Goal: Information Seeking & Learning: Learn about a topic

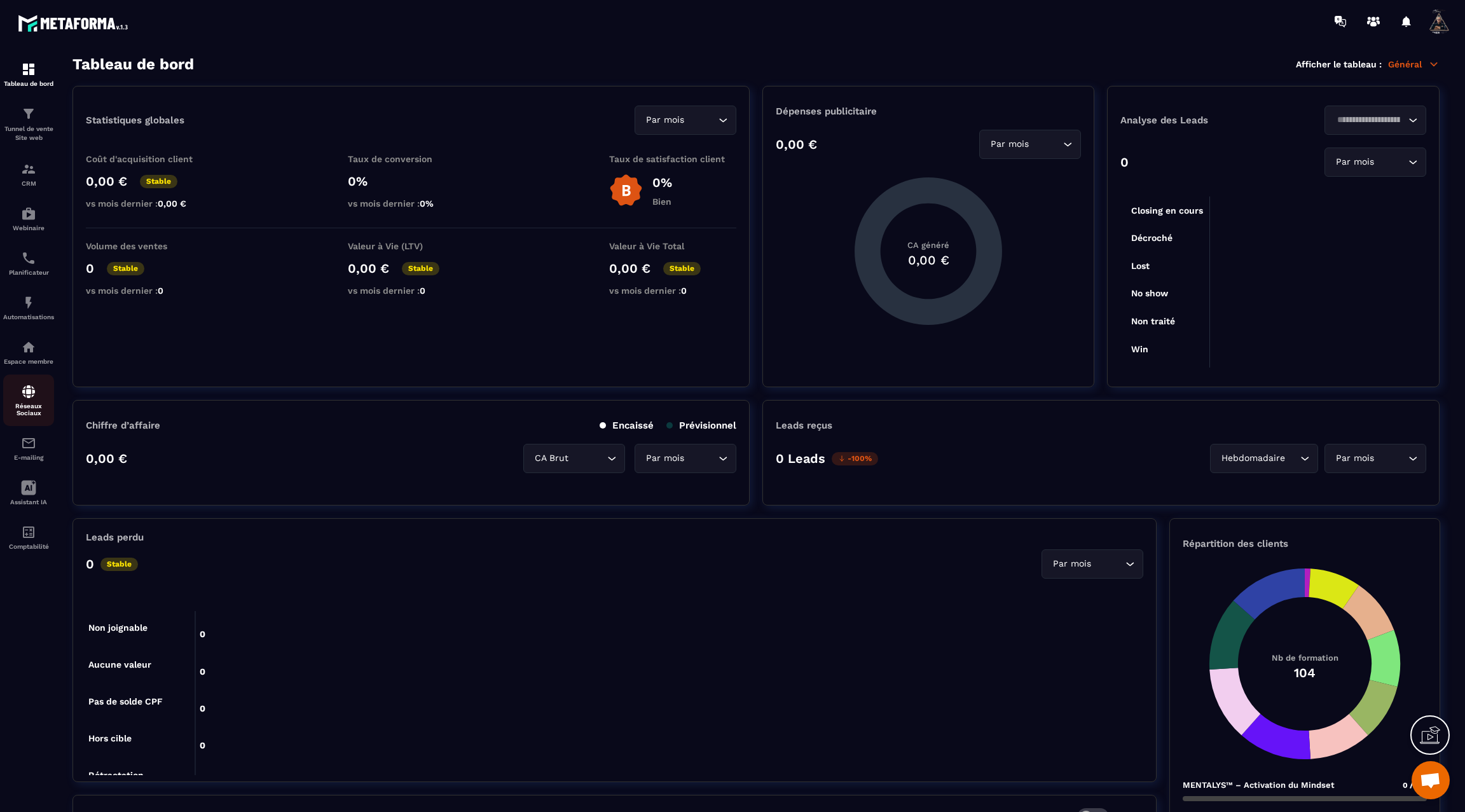
click at [23, 400] on img at bounding box center [29, 392] width 15 height 15
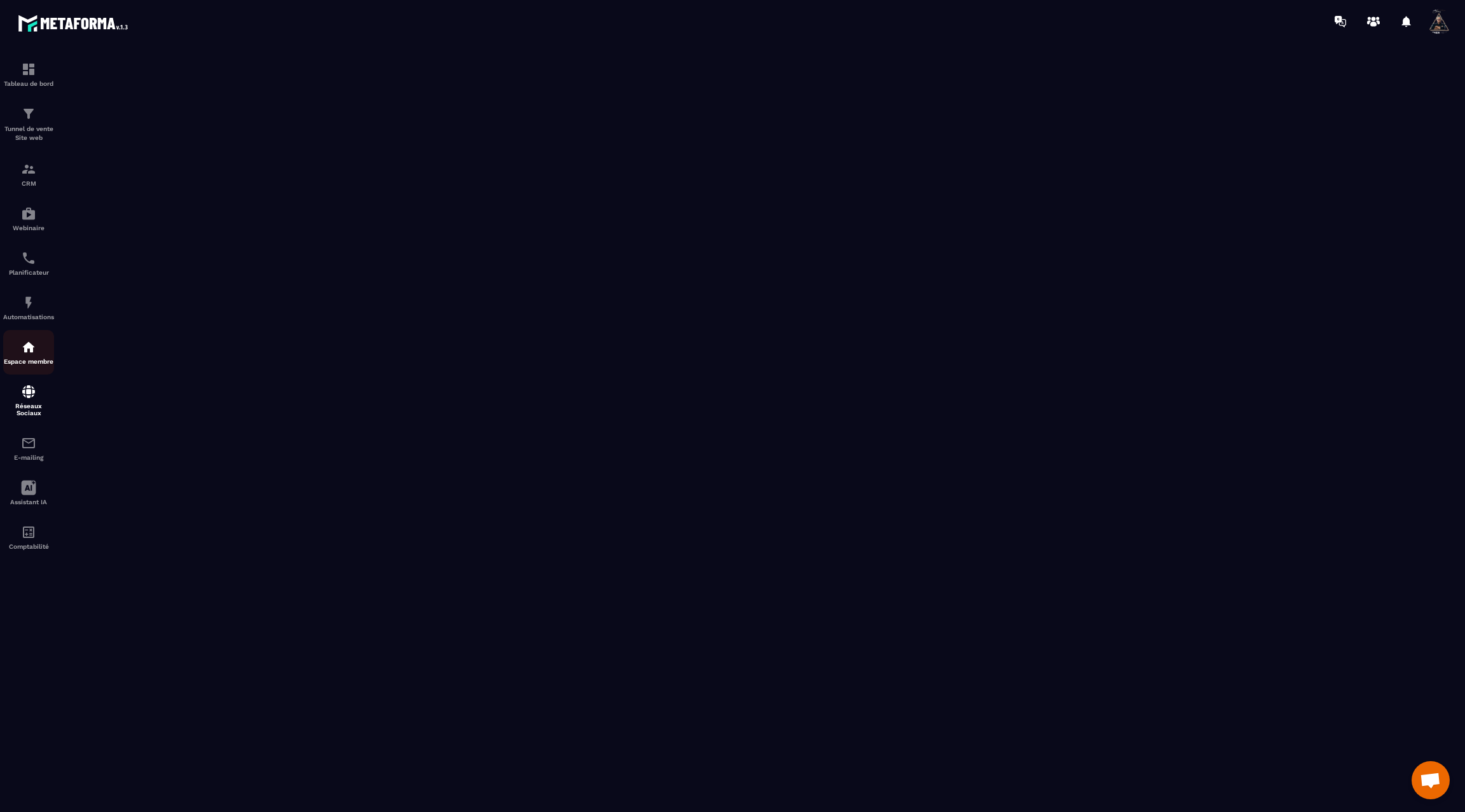
click at [22, 365] on p "Espace membre" at bounding box center [28, 361] width 51 height 7
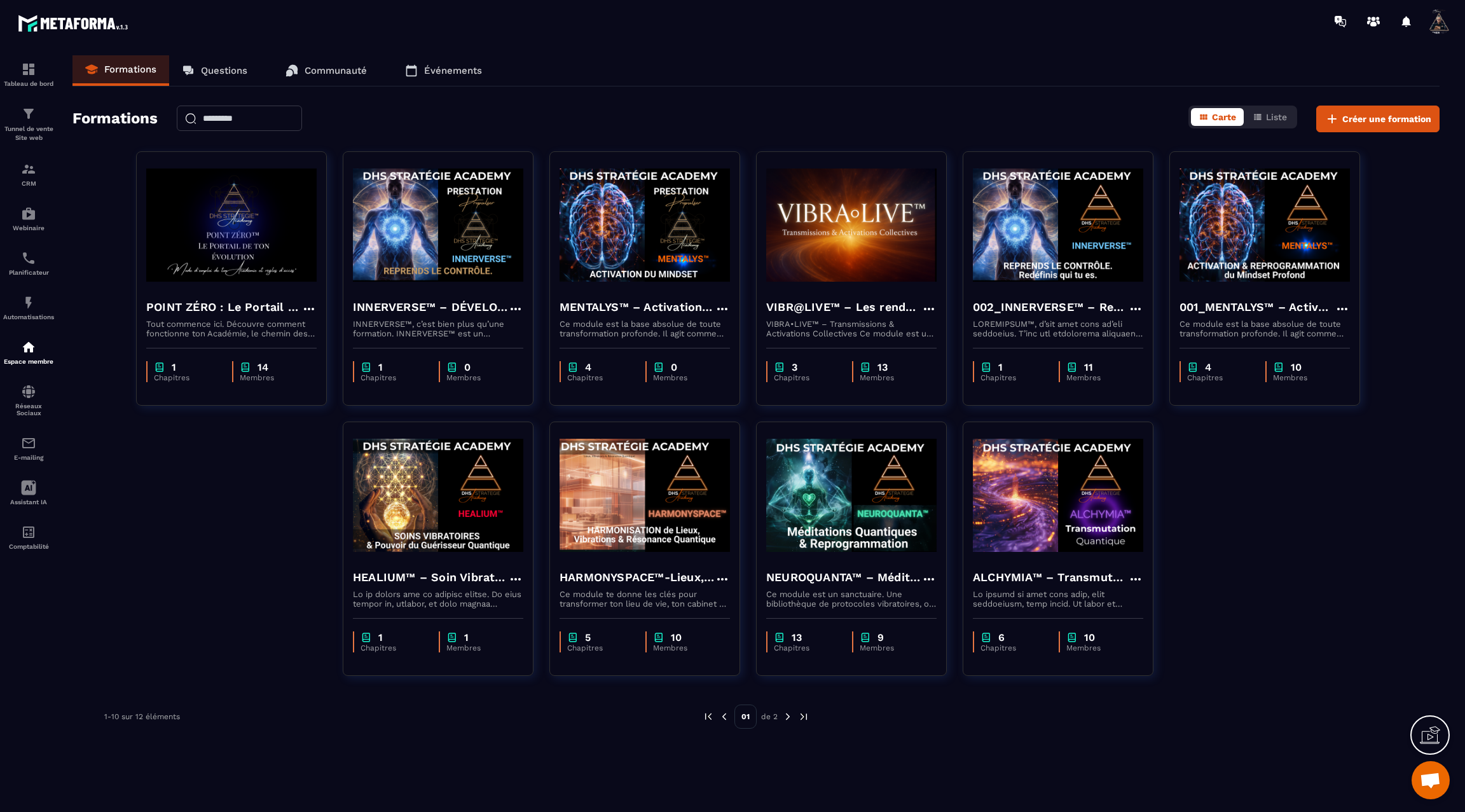
click at [785, 720] on img at bounding box center [788, 717] width 12 height 12
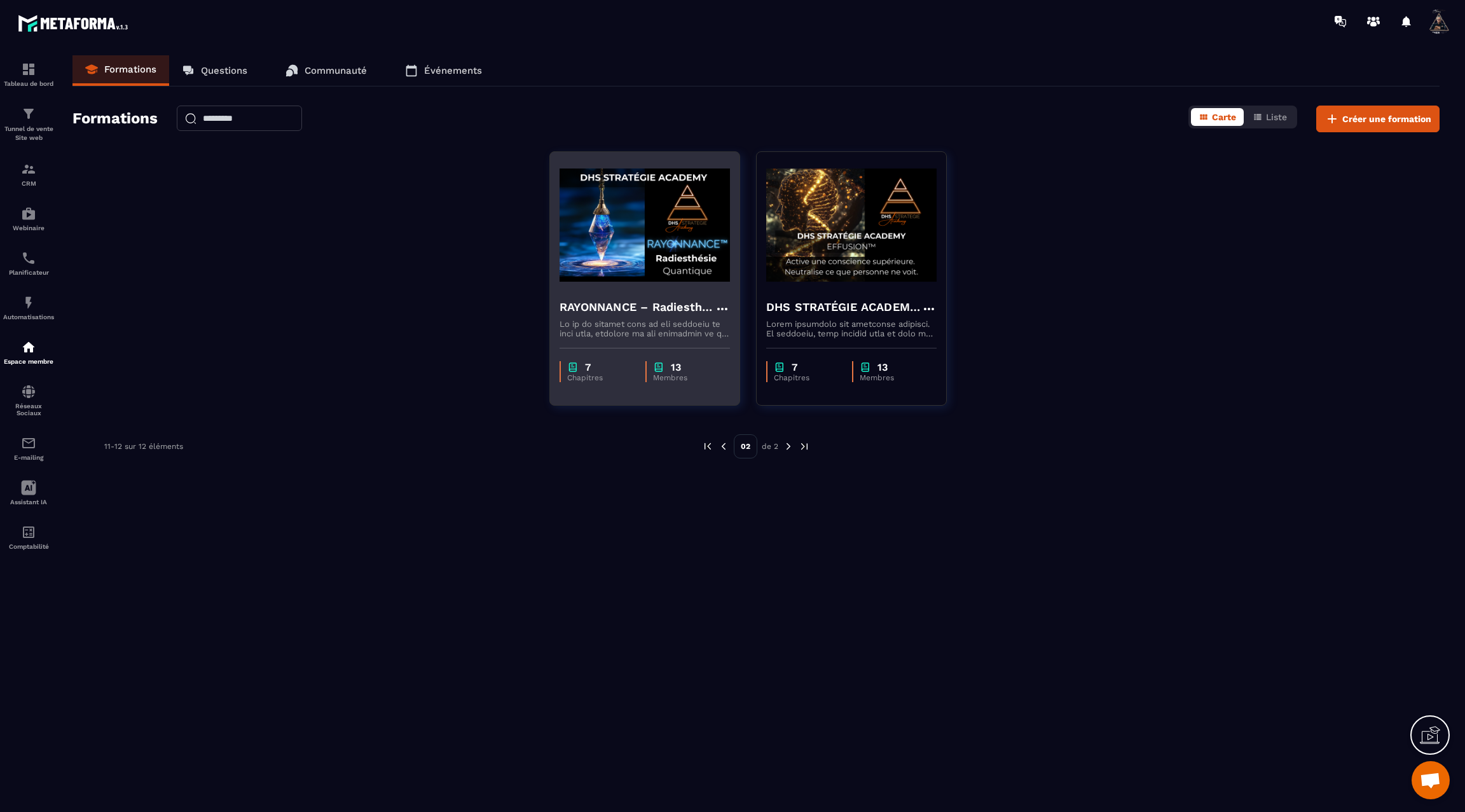
click at [667, 307] on h4 "RAYONNANCE – Radiesthésie Quantique™ - DHS Strategie Academy" at bounding box center [637, 307] width 155 height 17
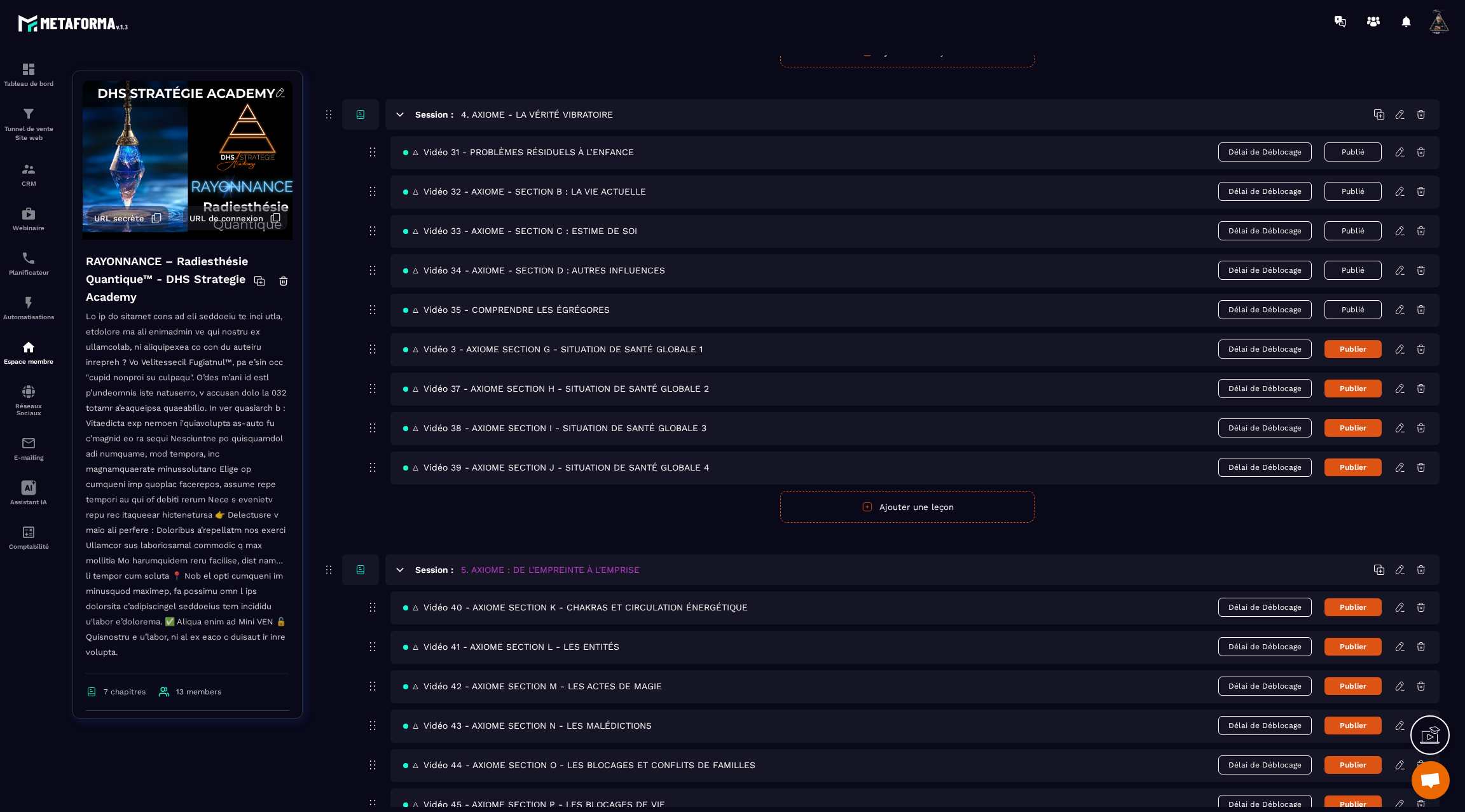
scroll to position [1454, 0]
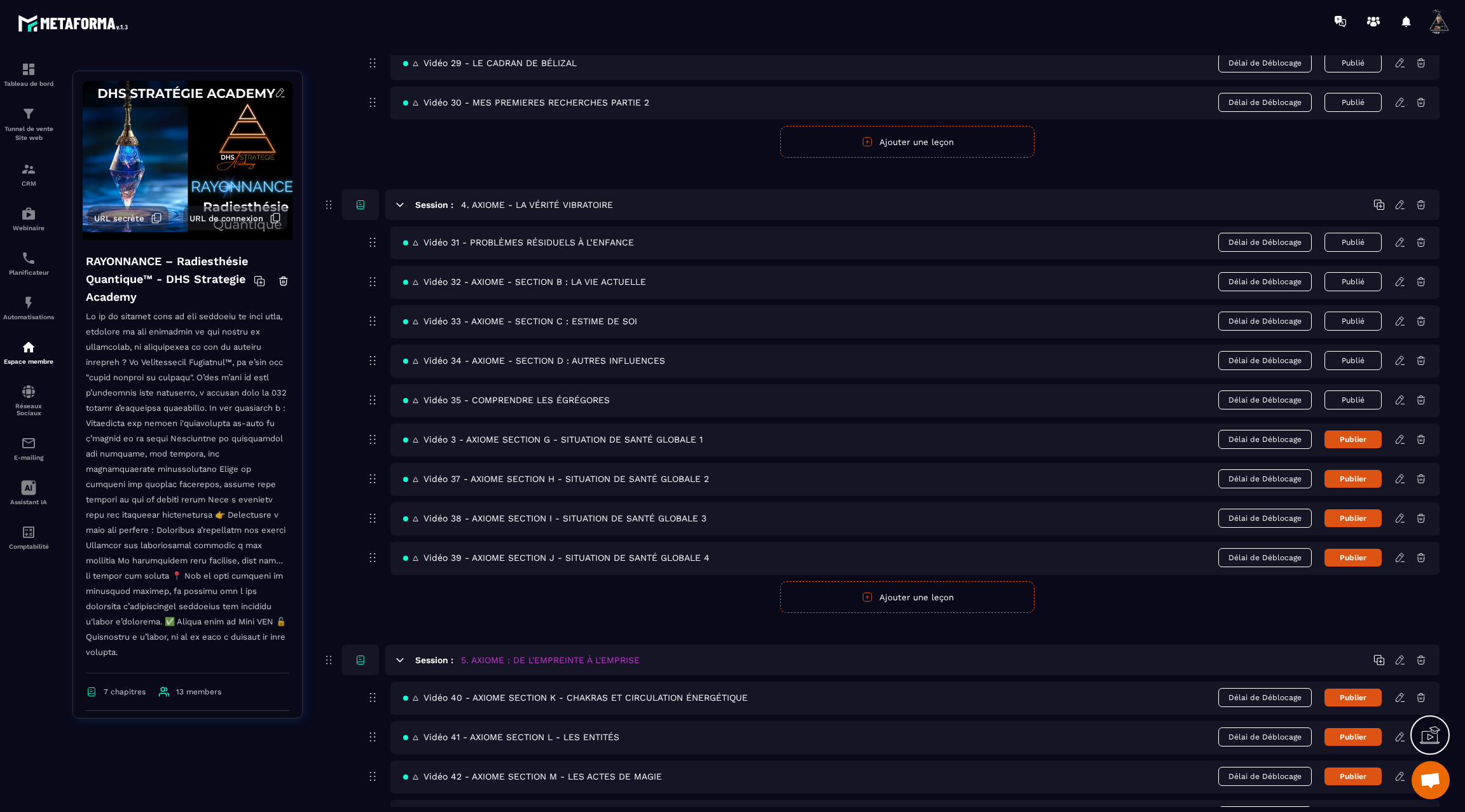
click at [1401, 476] on icon at bounding box center [1400, 477] width 3 height 2
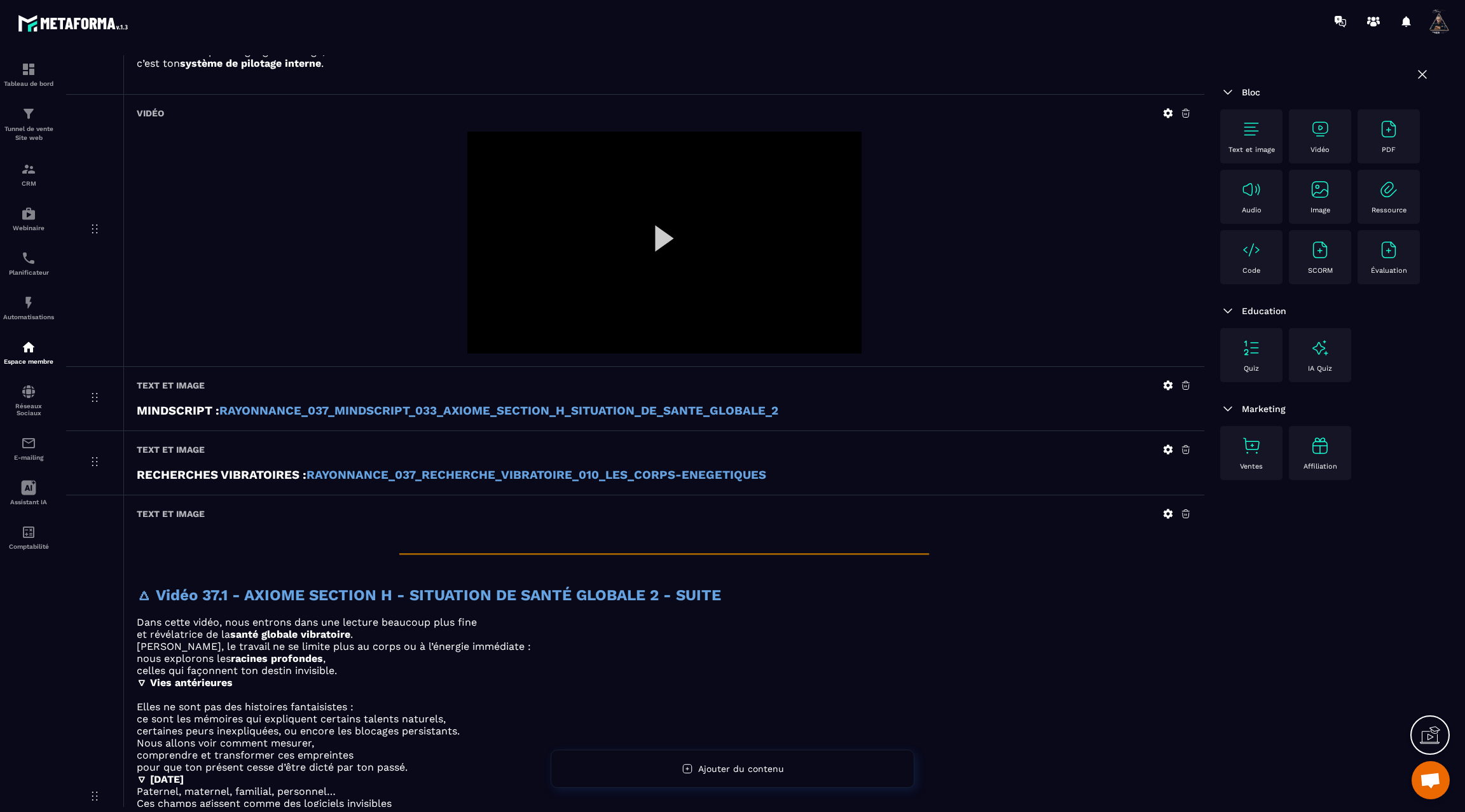
scroll to position [459, 0]
click at [696, 467] on strong "RAYONNANCE_037_RECHERCHE_VIBRATOIRE_010_LES_CORPS-ENEGETIQUES" at bounding box center [536, 474] width 459 height 14
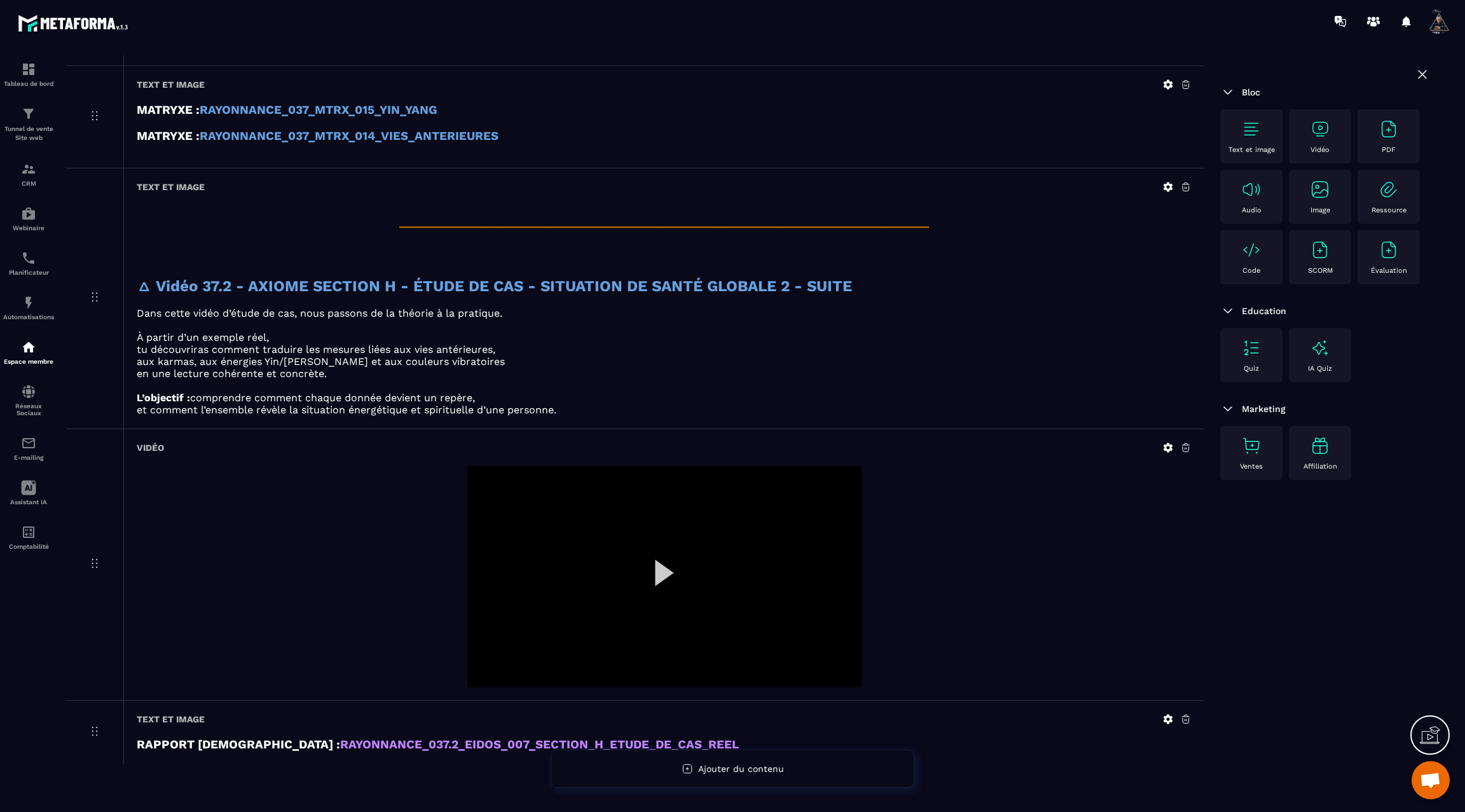
scroll to position [1838, 0]
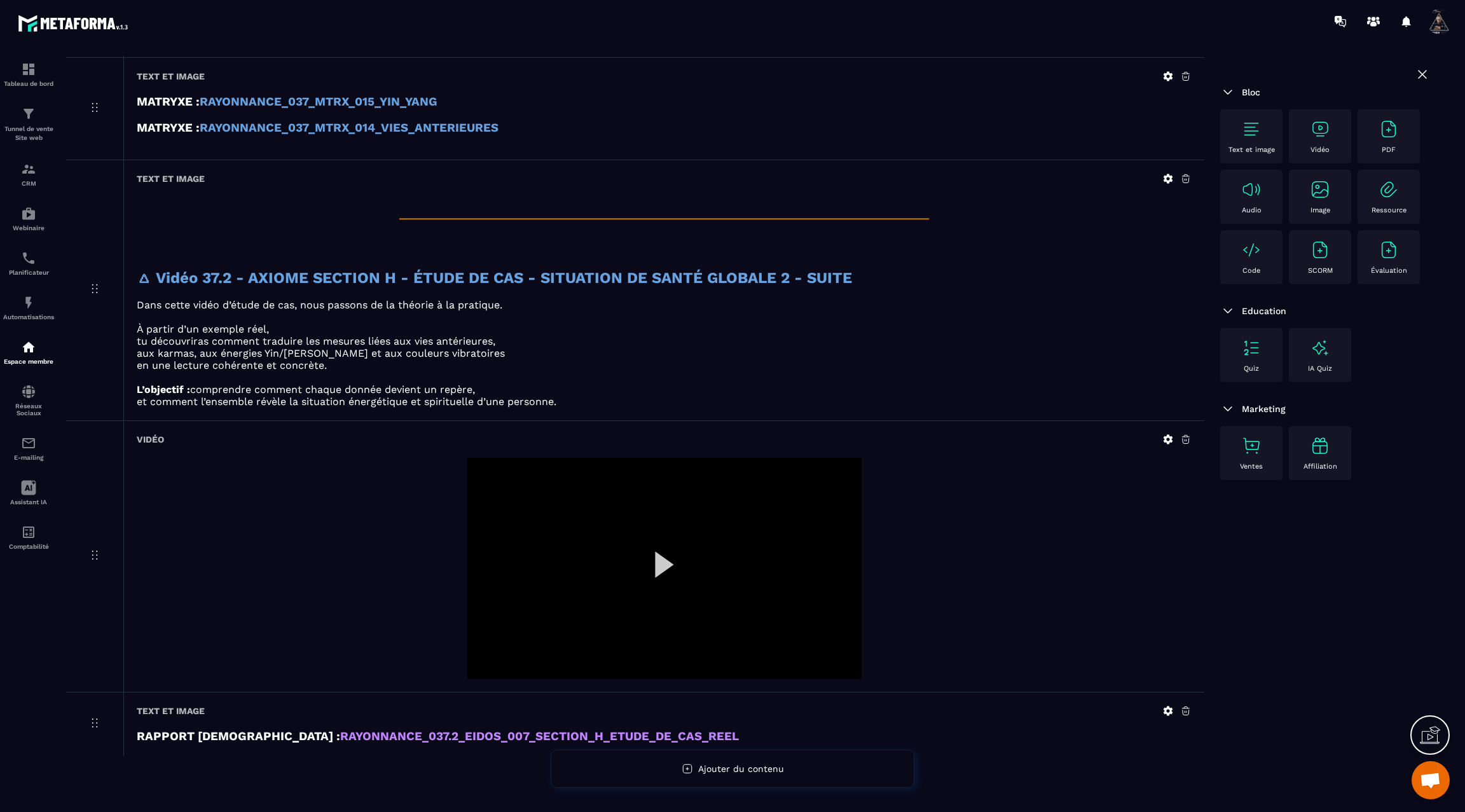
click at [340, 729] on strong "RAYONNANCE_037.2_EIDOS_007_SECTION_H_ETUDE_DE_CAS_REEL" at bounding box center [539, 736] width 399 height 14
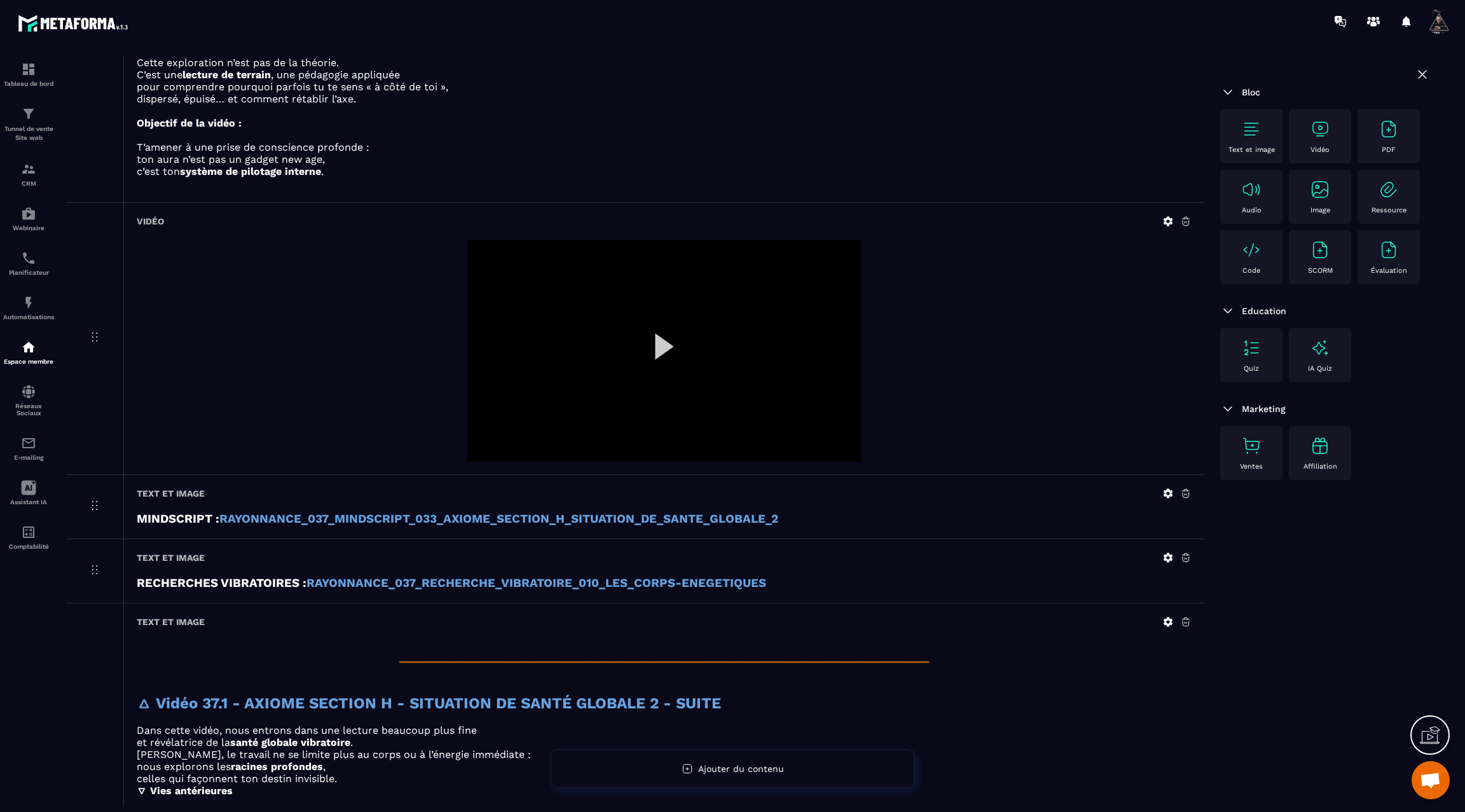
scroll to position [0, 0]
